Goal: Check status

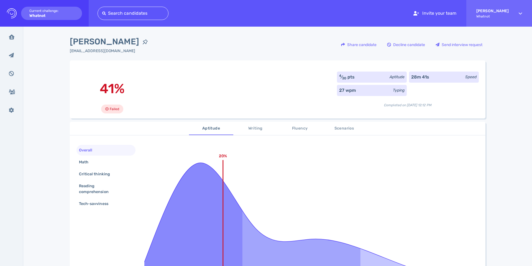
scroll to position [0, 0]
click at [12, 16] on icon "Logo Created with Sketch." at bounding box center [12, 13] width 10 height 10
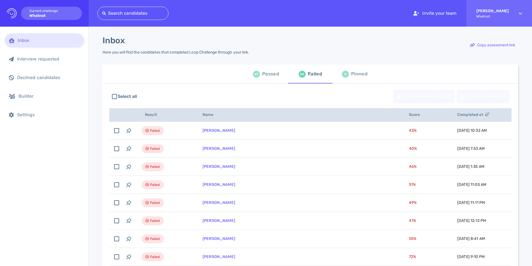
click at [269, 74] on div "Passed" at bounding box center [270, 74] width 17 height 8
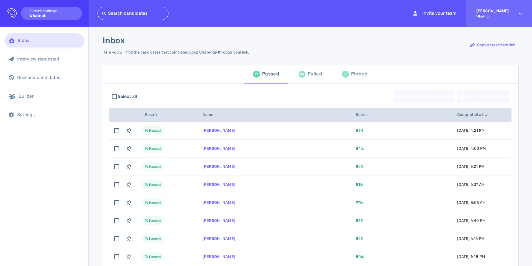
click at [305, 77] on div "54 Failed" at bounding box center [310, 74] width 23 height 16
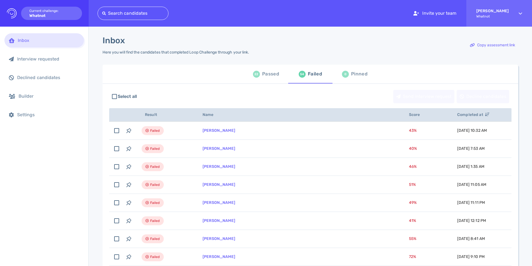
click at [264, 74] on div "Passed" at bounding box center [270, 74] width 17 height 8
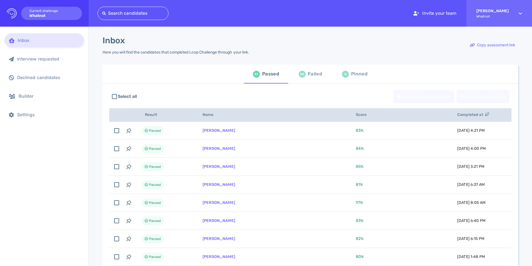
click at [311, 73] on div "Failed" at bounding box center [315, 74] width 14 height 8
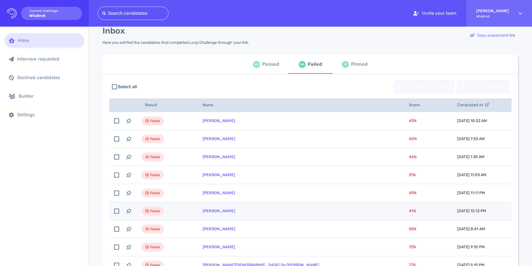
scroll to position [11, 0]
